Goal: Task Accomplishment & Management: Manage account settings

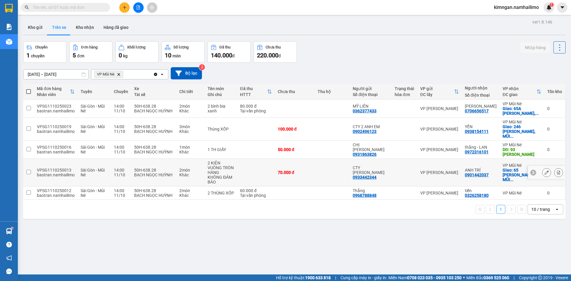
click at [472, 171] on td "ANH TRÍ 0901442037" at bounding box center [480, 173] width 38 height 28
checkbox input "true"
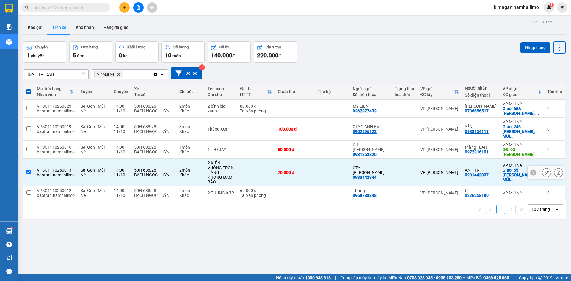
click at [473, 172] on div "0901442037" at bounding box center [476, 174] width 24 height 5
copy div "0901442037"
click at [113, 149] on td "14:00 [DATE]" at bounding box center [121, 150] width 20 height 18
checkbox input "true"
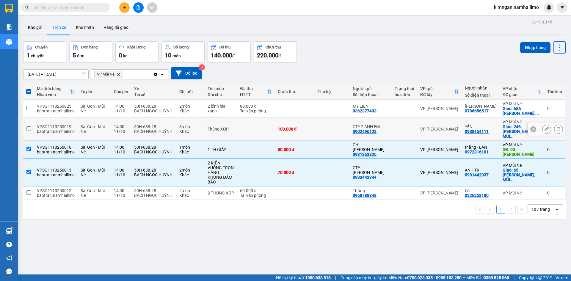
click at [121, 129] on div "11/10" at bounding box center [121, 131] width 14 height 5
checkbox input "true"
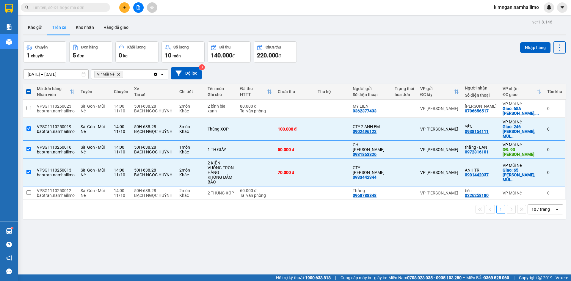
click at [135, 99] on th "Xe Tài xế" at bounding box center [153, 92] width 45 height 16
click at [134, 112] on div "BẠCH NGỌC HUỲNH" at bounding box center [153, 110] width 39 height 5
checkbox input "true"
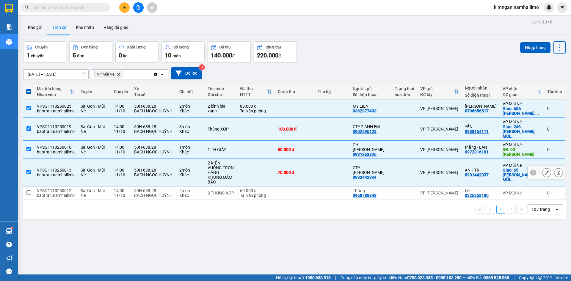
click at [145, 188] on div "50H-638.28" at bounding box center [153, 190] width 39 height 5
checkbox input "true"
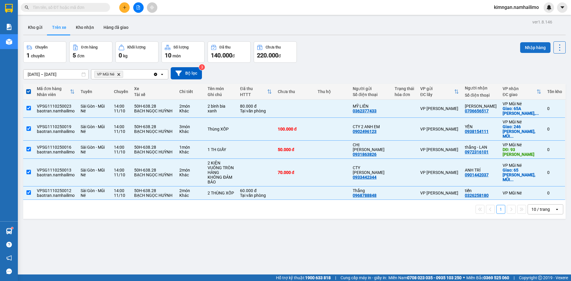
click at [522, 45] on button "Nhập hàng" at bounding box center [535, 47] width 30 height 11
checkbox input "false"
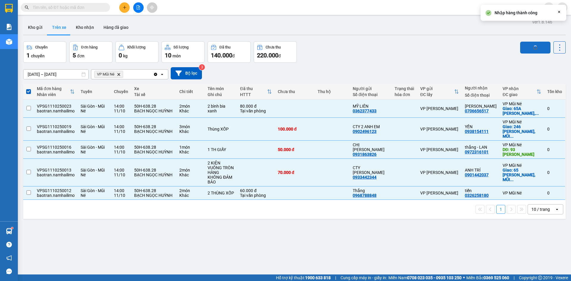
checkbox input "false"
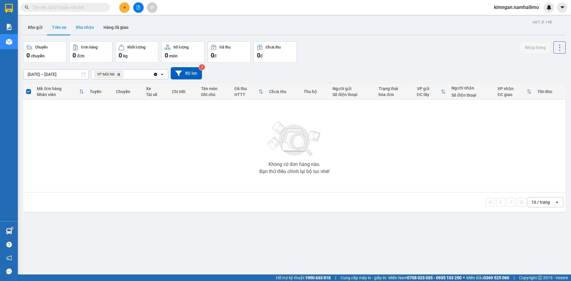
click at [80, 34] on button "Kho nhận" at bounding box center [85, 27] width 28 height 14
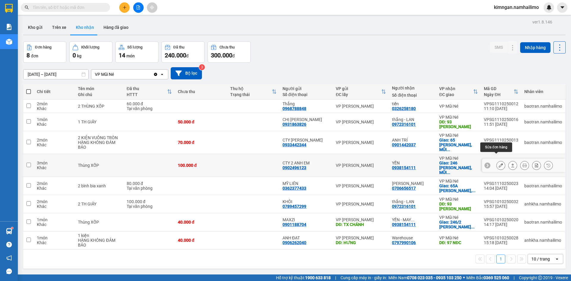
click at [498, 163] on icon at bounding box center [500, 165] width 4 height 4
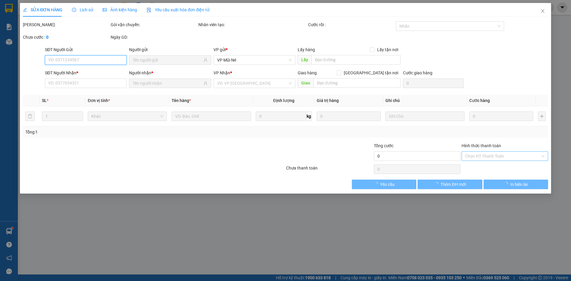
type input "0902496123"
type input "CTY 2 ANH EM"
type input "0938154111"
type input "YẾN"
checkbox input "true"
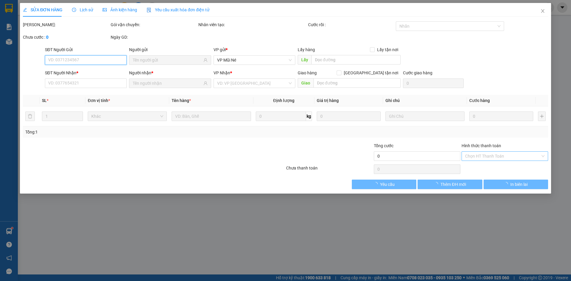
type input "246 [PERSON_NAME], MŨI NÉ"
type input "100.000"
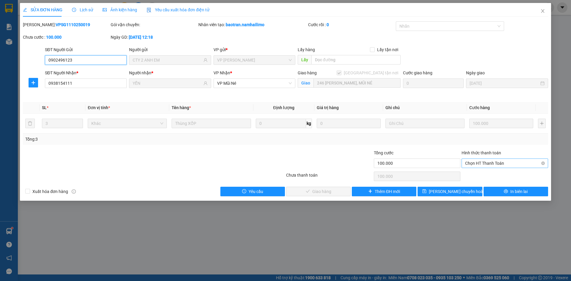
click at [484, 159] on span "Chọn HT Thanh Toán" at bounding box center [504, 163] width 79 height 9
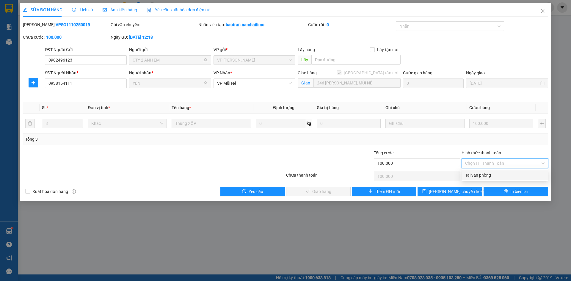
click at [479, 174] on div "Tại văn phòng" at bounding box center [504, 175] width 79 height 7
type input "0"
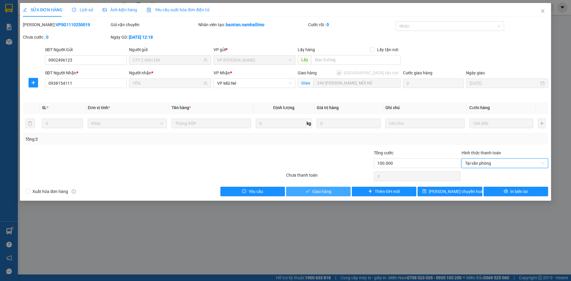
click at [342, 189] on button "Giao hàng" at bounding box center [318, 192] width 64 height 10
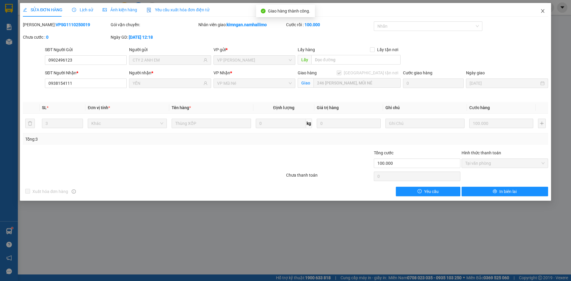
click at [540, 10] on icon "close" at bounding box center [542, 11] width 5 height 5
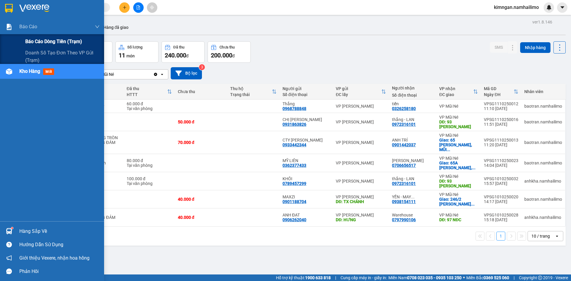
click at [41, 39] on span "Báo cáo dòng tiền (trạm)" at bounding box center [53, 41] width 57 height 7
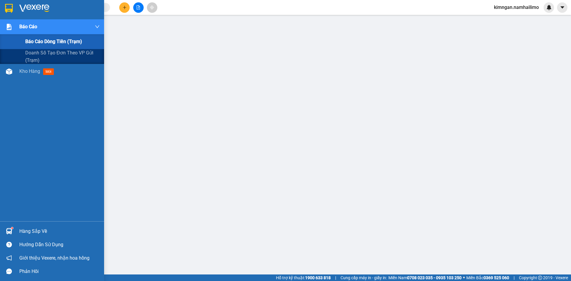
click at [26, 38] on span "Báo cáo dòng tiền (trạm)" at bounding box center [53, 41] width 57 height 7
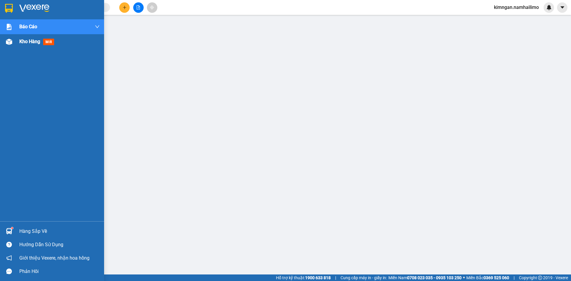
drag, startPoint x: 37, startPoint y: 55, endPoint x: 37, endPoint y: 38, distance: 16.9
click at [37, 55] on div "Báo cáo Báo cáo dòng tiền (trạm) Doanh số tạo đơn theo VP gửi (trạm) Kho hàng m…" at bounding box center [52, 120] width 104 height 202
click at [37, 39] on span "Kho hàng" at bounding box center [29, 42] width 21 height 6
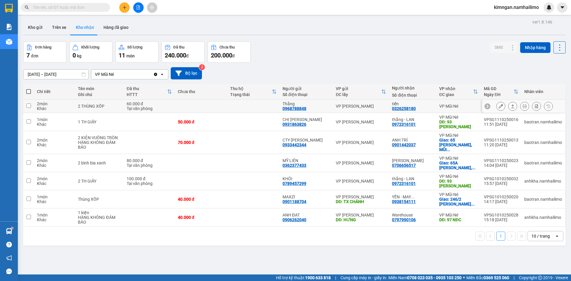
click at [498, 107] on icon at bounding box center [500, 106] width 4 height 4
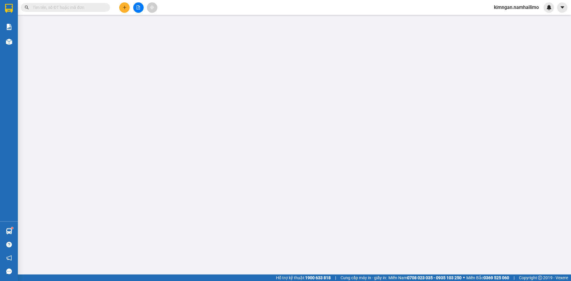
type input "0968788848"
type input "Thắng"
type input "0326258180"
type input "tiến"
type input "60.000"
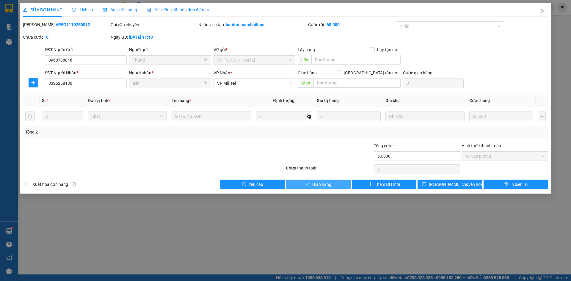
click at [334, 185] on button "Giao hàng" at bounding box center [318, 184] width 64 height 10
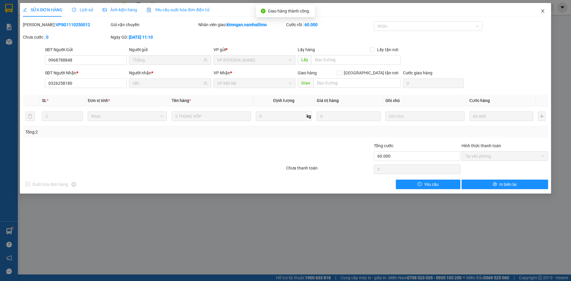
click at [540, 9] on icon "close" at bounding box center [542, 11] width 5 height 5
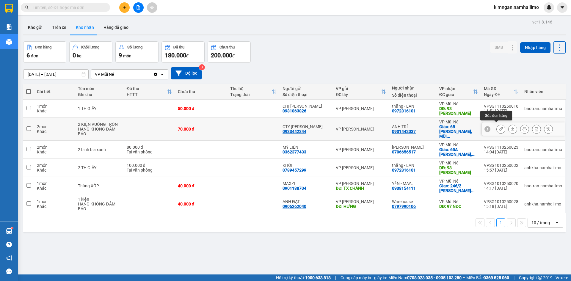
click at [498, 127] on icon at bounding box center [500, 129] width 4 height 4
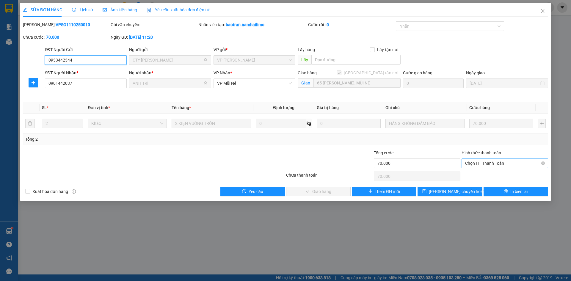
click at [503, 161] on span "Chọn HT Thanh Toán" at bounding box center [504, 163] width 79 height 9
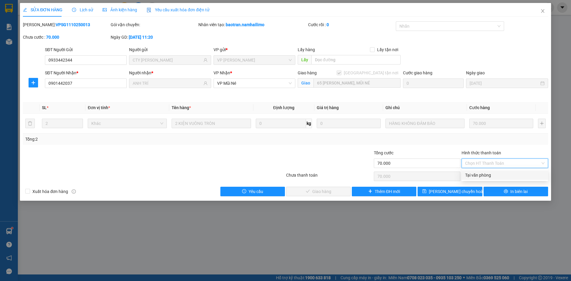
click at [499, 175] on div "Tại văn phòng" at bounding box center [504, 175] width 79 height 7
type input "0"
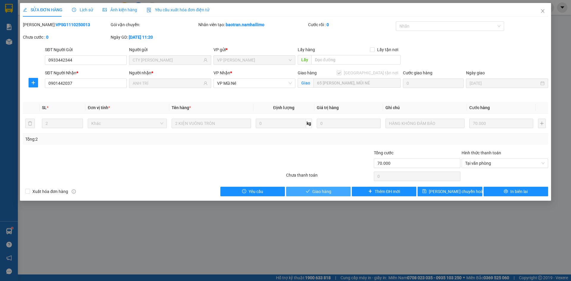
click at [335, 191] on button "Giao hàng" at bounding box center [318, 192] width 64 height 10
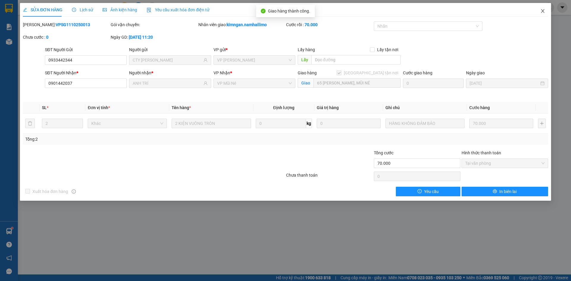
click at [546, 12] on span "Close" at bounding box center [542, 11] width 17 height 17
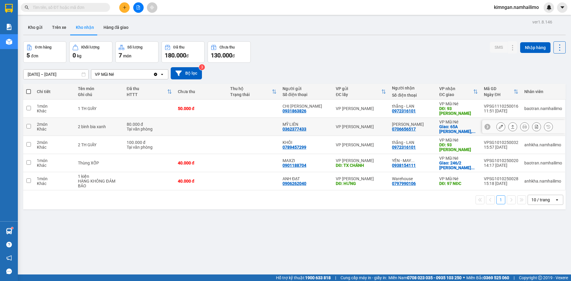
click at [500, 127] on div at bounding box center [524, 126] width 56 height 9
click at [498, 126] on icon at bounding box center [500, 127] width 4 height 4
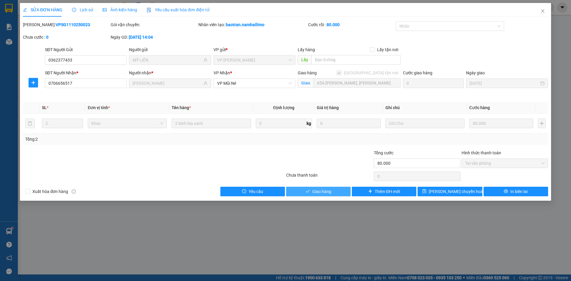
click at [342, 188] on button "Giao hàng" at bounding box center [318, 192] width 64 height 10
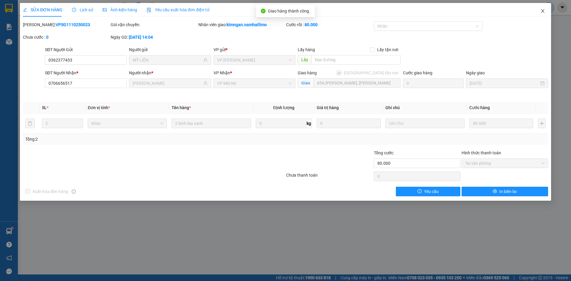
click at [545, 12] on span "Close" at bounding box center [542, 11] width 17 height 17
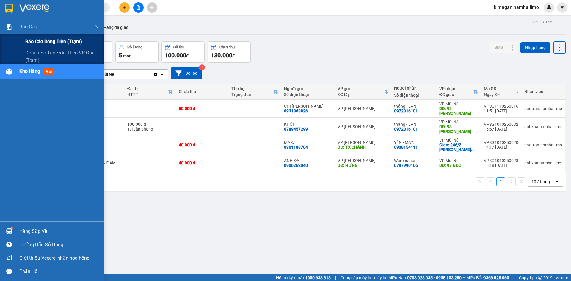
click at [27, 42] on span "Báo cáo dòng tiền (trạm)" at bounding box center [53, 41] width 57 height 7
